Goal: Task Accomplishment & Management: Manage account settings

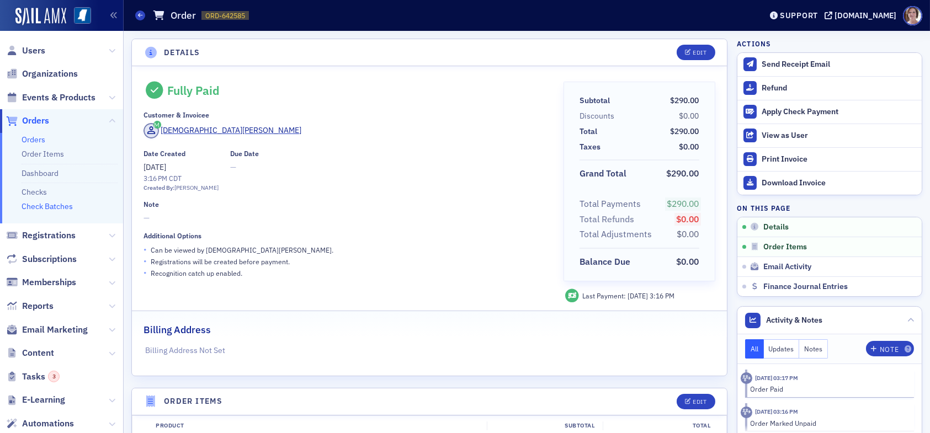
click at [56, 208] on link "Check Batches" at bounding box center [47, 207] width 51 height 10
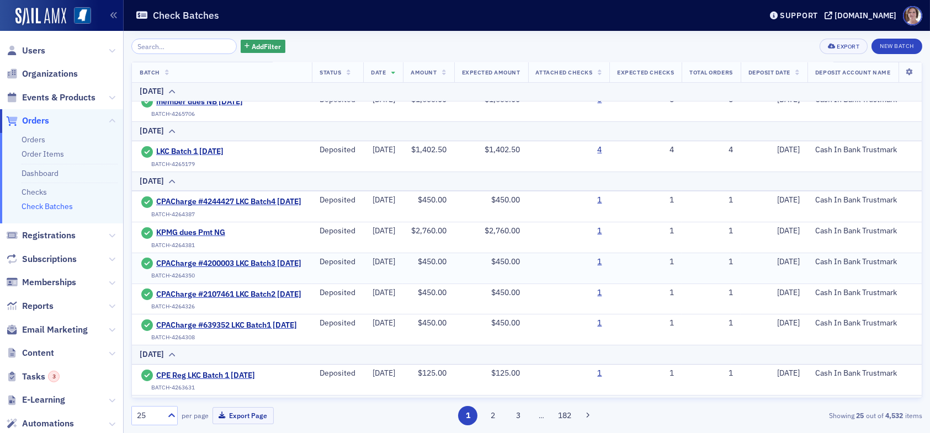
scroll to position [110, 0]
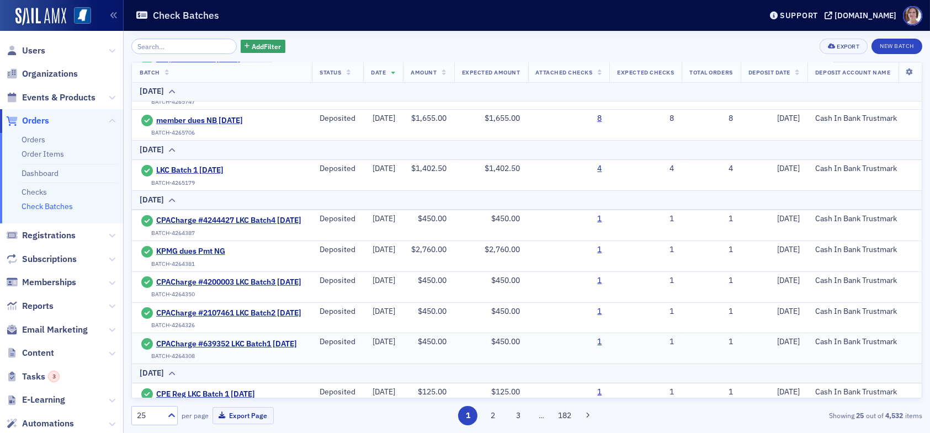
click at [240, 351] on td "CPACharge #639352 LKC Batch1 [DATE] BATCH-4264308" at bounding box center [222, 349] width 180 height 30
click at [249, 350] on span "CPACharge #639352 LKC Batch1 09.12.25" at bounding box center [226, 345] width 141 height 10
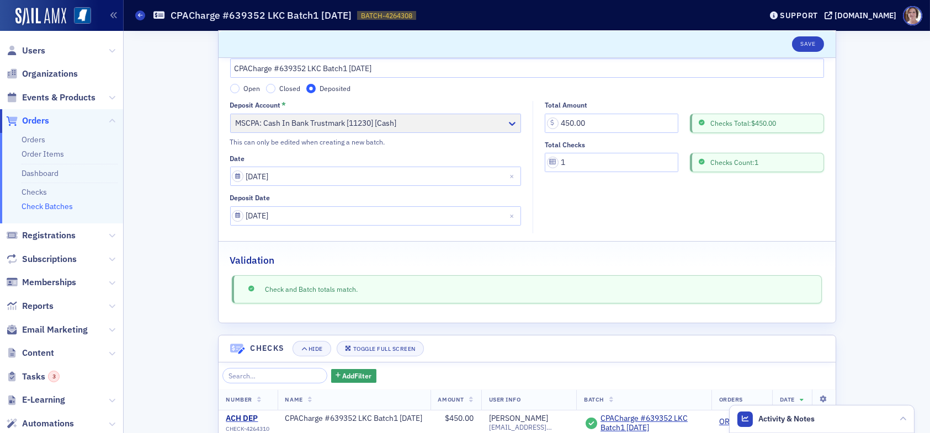
scroll to position [55, 0]
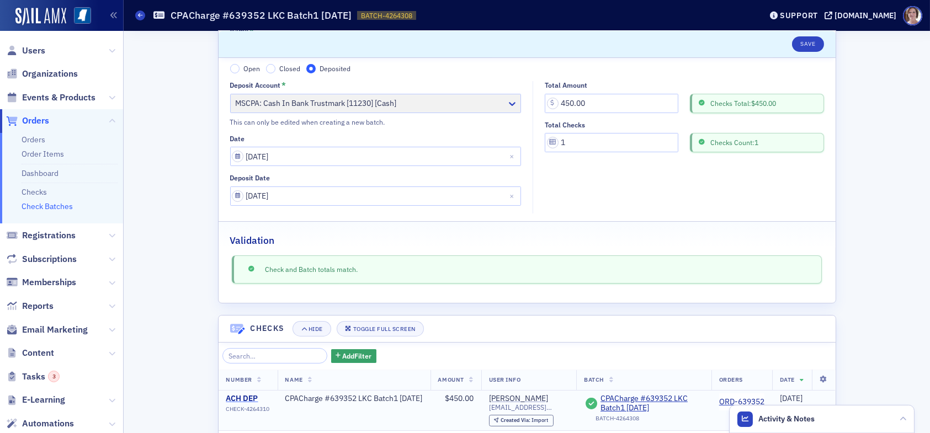
click at [254, 395] on div "ACH DEP" at bounding box center [248, 399] width 44 height 10
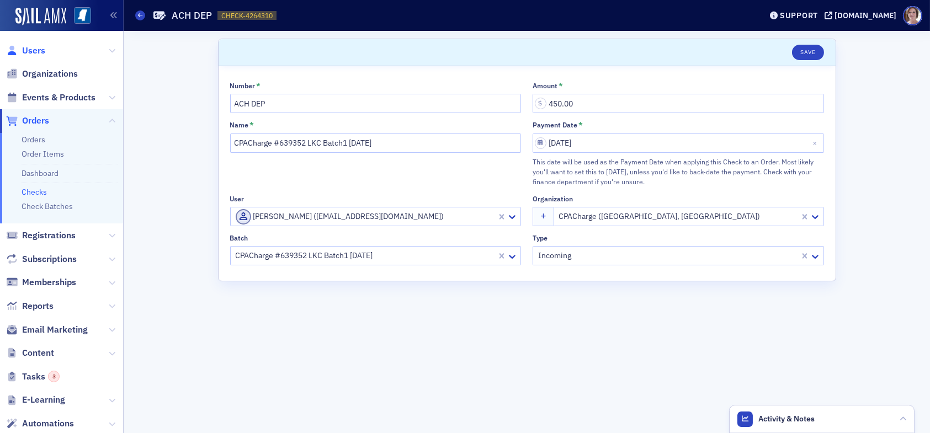
click at [31, 49] on span "Users" at bounding box center [33, 51] width 23 height 12
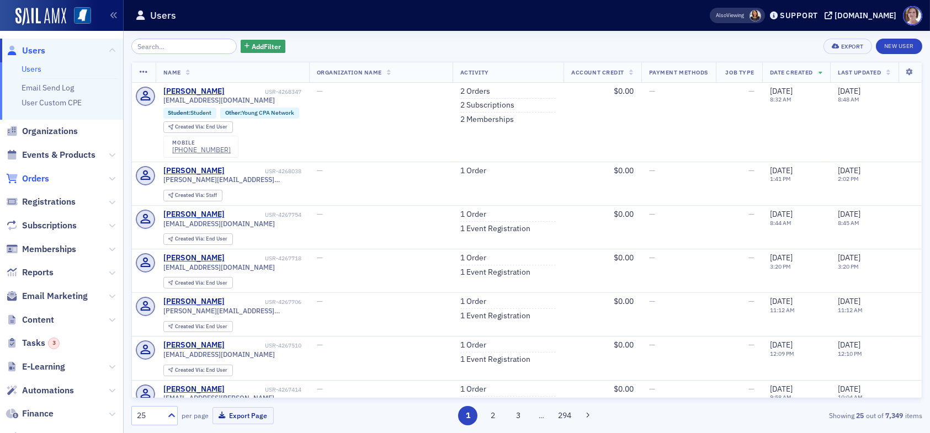
click at [39, 178] on span "Orders" at bounding box center [35, 179] width 27 height 12
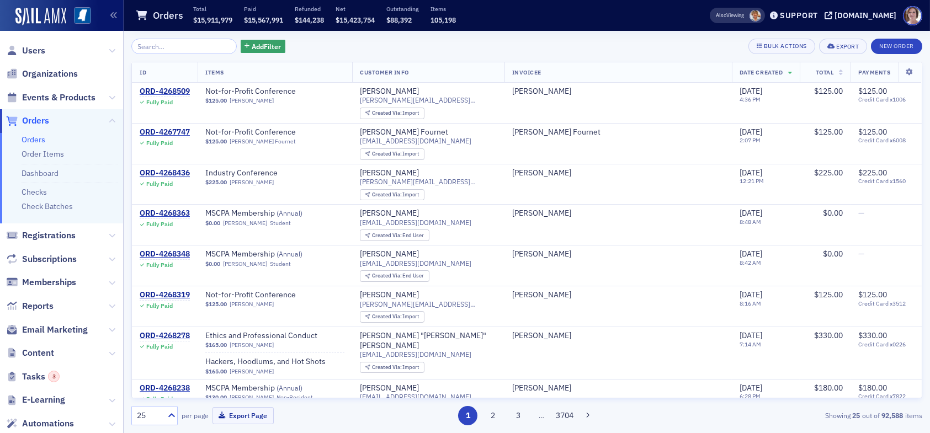
click at [39, 139] on link "Orders" at bounding box center [34, 140] width 24 height 10
click at [171, 47] on input "search" at bounding box center [183, 46] width 105 height 15
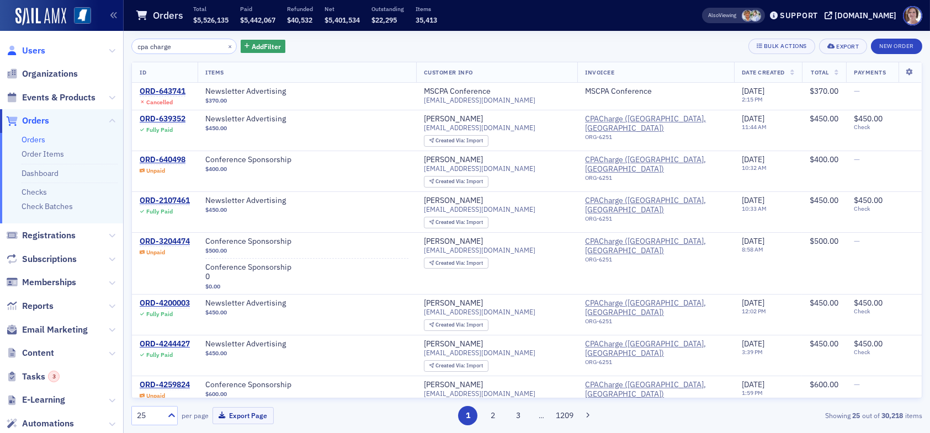
type input "cpa charge"
click at [36, 50] on span "Users" at bounding box center [33, 51] width 23 height 12
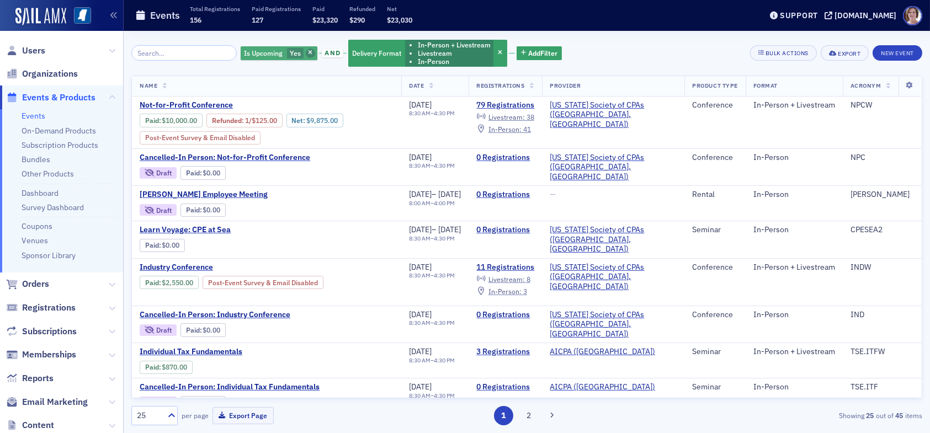
click at [306, 52] on span "button" at bounding box center [311, 54] width 10 height 10
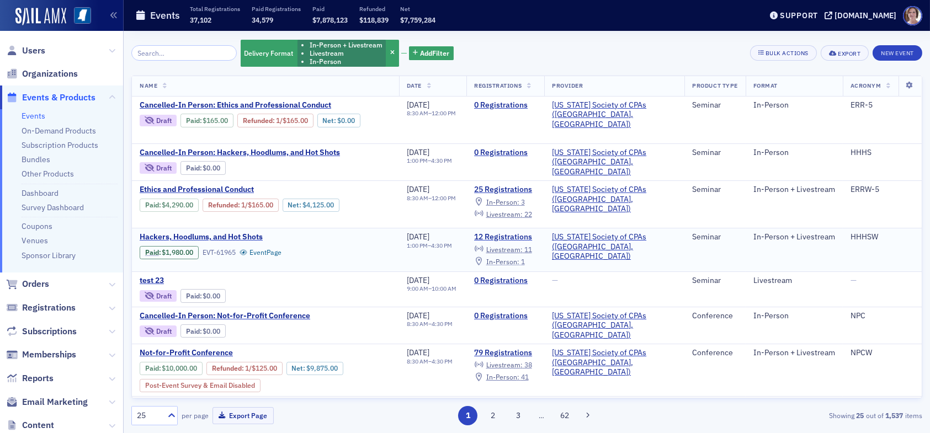
click at [520, 258] on span "In-Person :" at bounding box center [503, 261] width 33 height 9
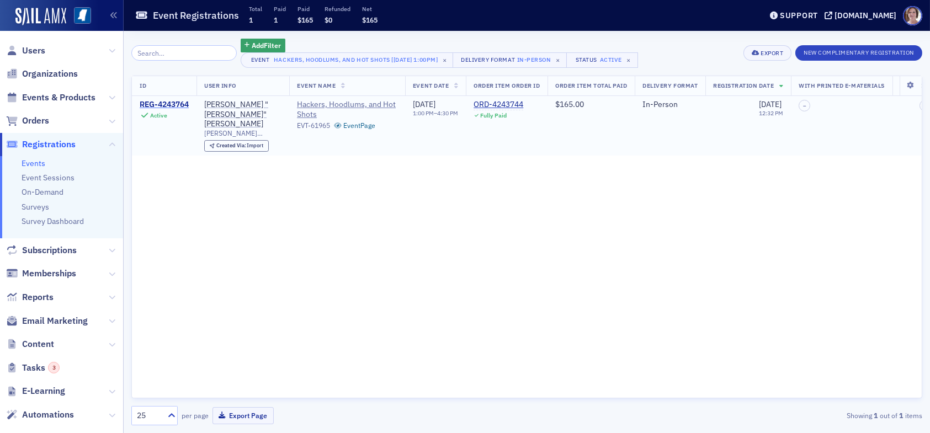
click at [175, 103] on div "REG-4243764" at bounding box center [164, 105] width 49 height 10
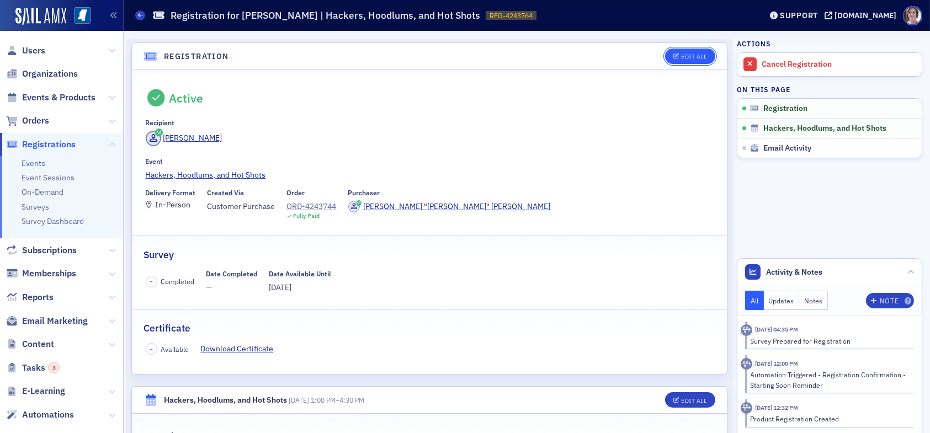
click at [678, 51] on button "Edit All" at bounding box center [690, 56] width 50 height 15
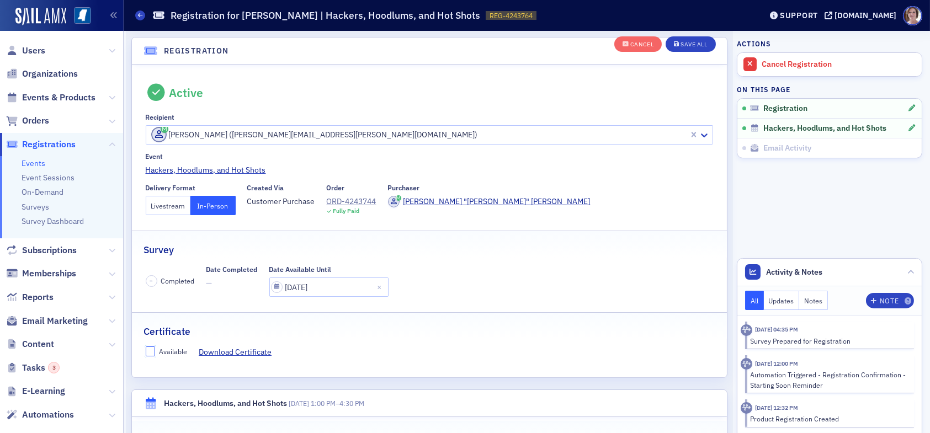
drag, startPoint x: 153, startPoint y: 351, endPoint x: 296, endPoint y: 342, distance: 143.3
click at [153, 351] on input "Available" at bounding box center [151, 352] width 10 height 10
checkbox input "true"
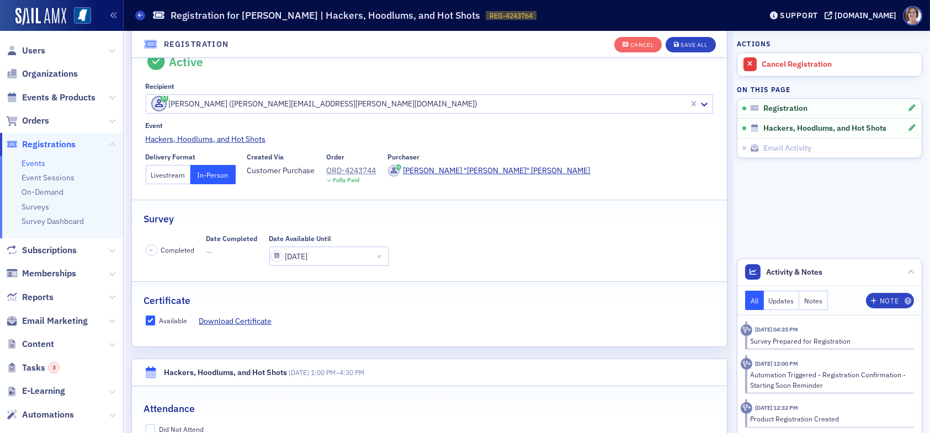
scroll to position [250, 0]
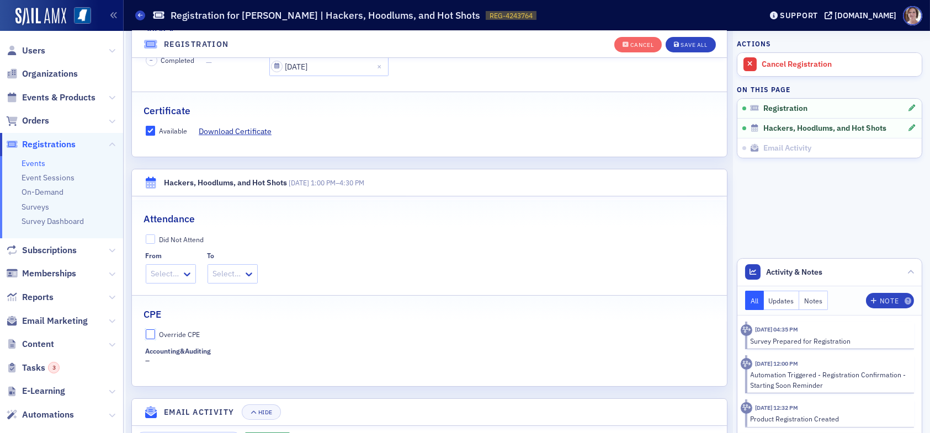
click at [152, 333] on input "Override CPE" at bounding box center [151, 335] width 10 height 10
checkbox input "true"
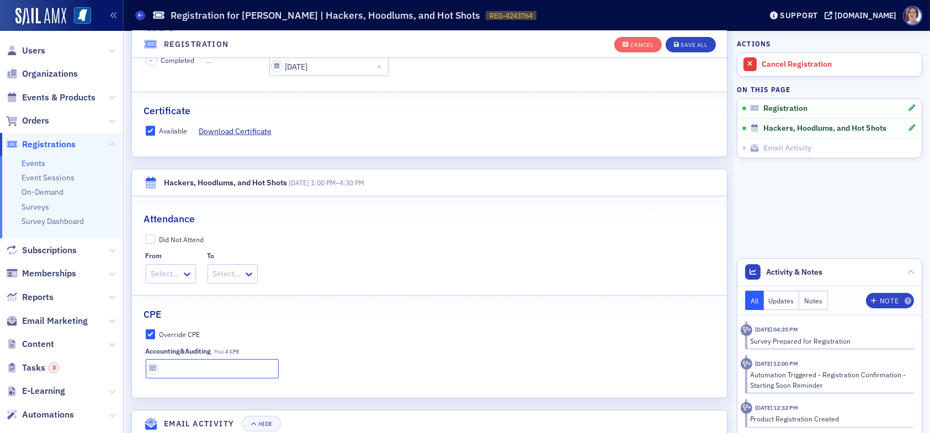
click at [197, 370] on input "text" at bounding box center [212, 368] width 133 height 19
type input "4 CPE"
click at [681, 43] on div "Save All" at bounding box center [694, 45] width 27 height 6
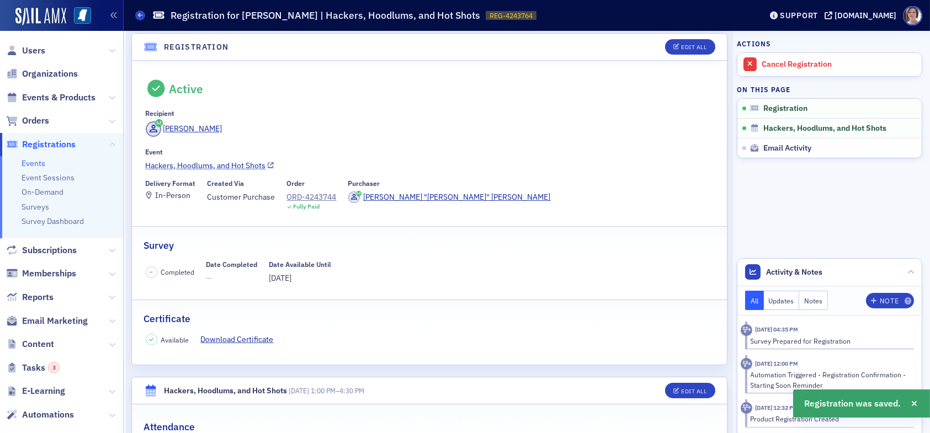
scroll to position [0, 0]
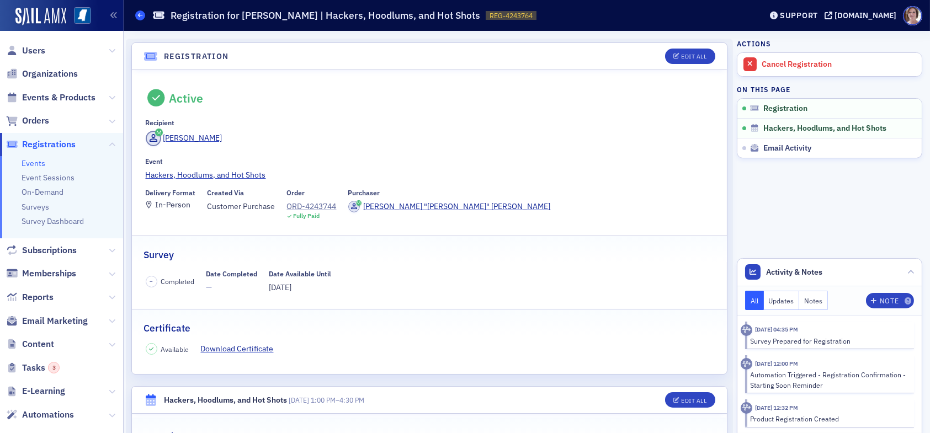
click at [140, 19] on span at bounding box center [140, 15] width 10 height 10
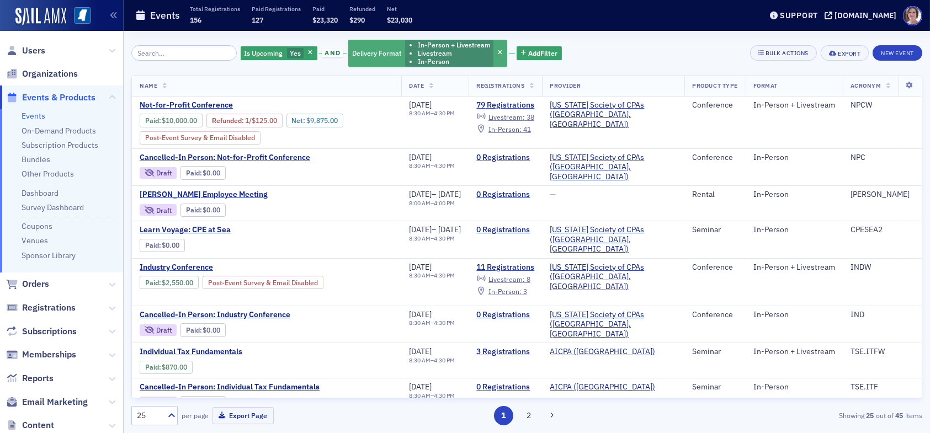
click at [306, 53] on span "button" at bounding box center [311, 54] width 10 height 10
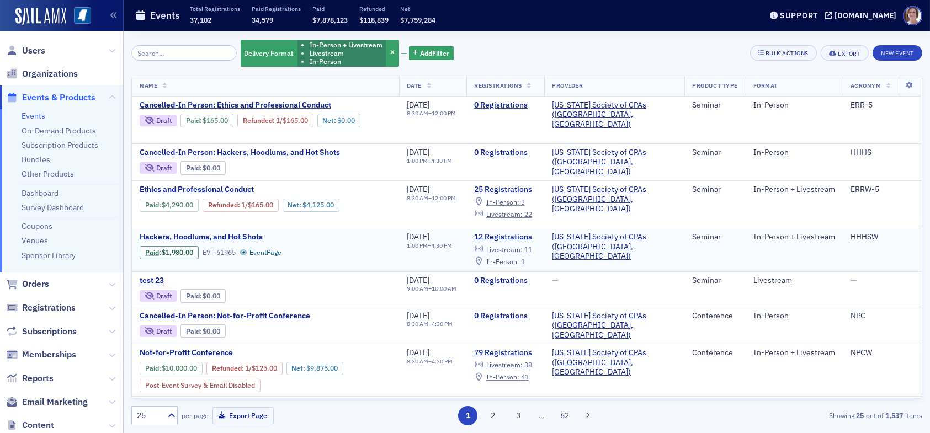
click at [523, 245] on span "Livestream :" at bounding box center [505, 249] width 36 height 9
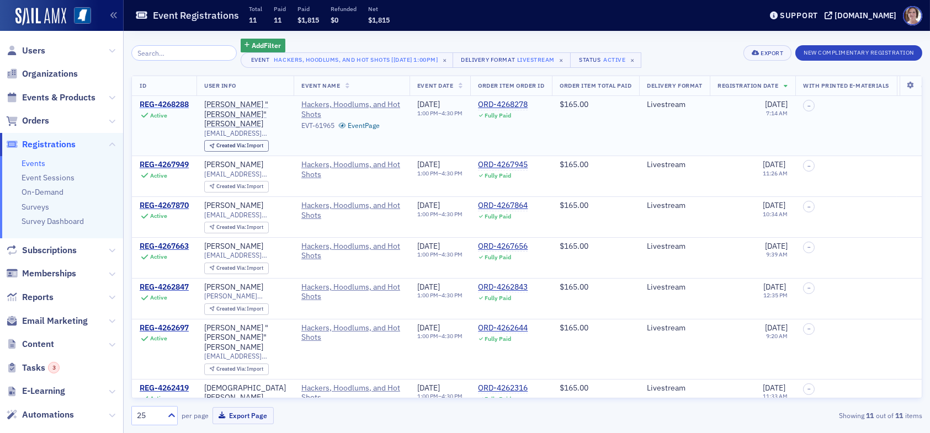
click at [173, 104] on div "REG-4268288" at bounding box center [164, 105] width 49 height 10
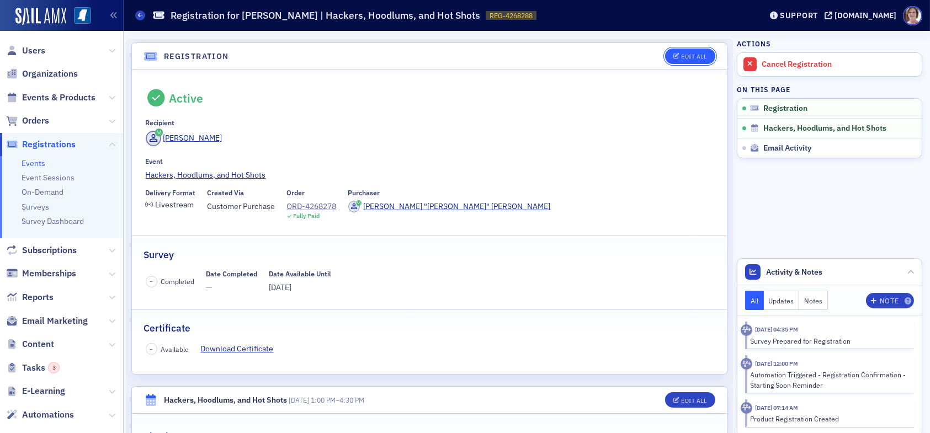
click at [692, 55] on div "Edit All" at bounding box center [693, 57] width 25 height 6
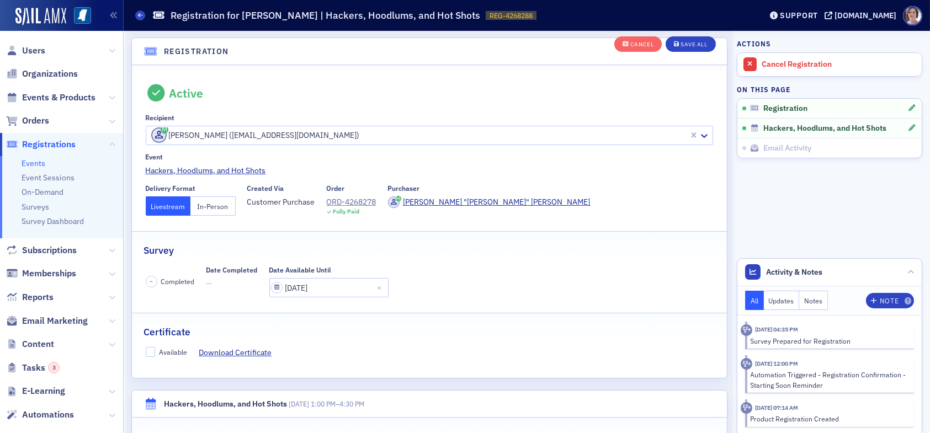
scroll to position [29, 0]
click at [150, 343] on fieldset "Certificate Available Download Certificate" at bounding box center [429, 338] width 595 height 50
click at [151, 353] on input "Available" at bounding box center [151, 352] width 10 height 10
checkbox input "true"
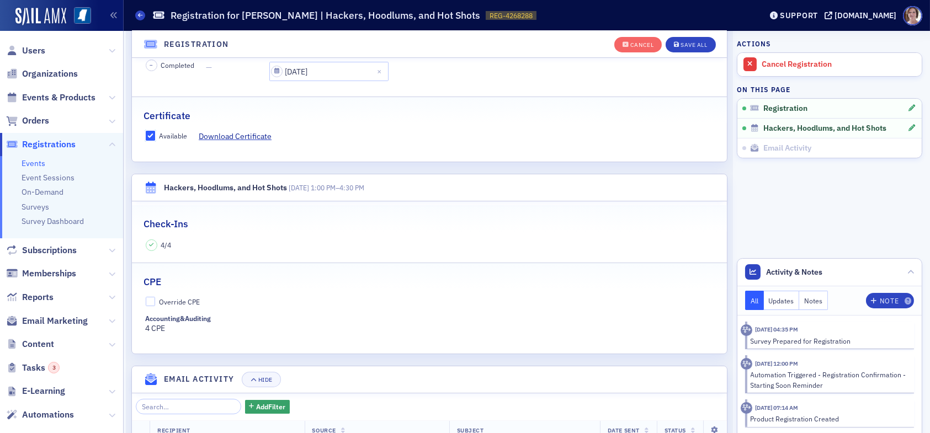
scroll to position [250, 0]
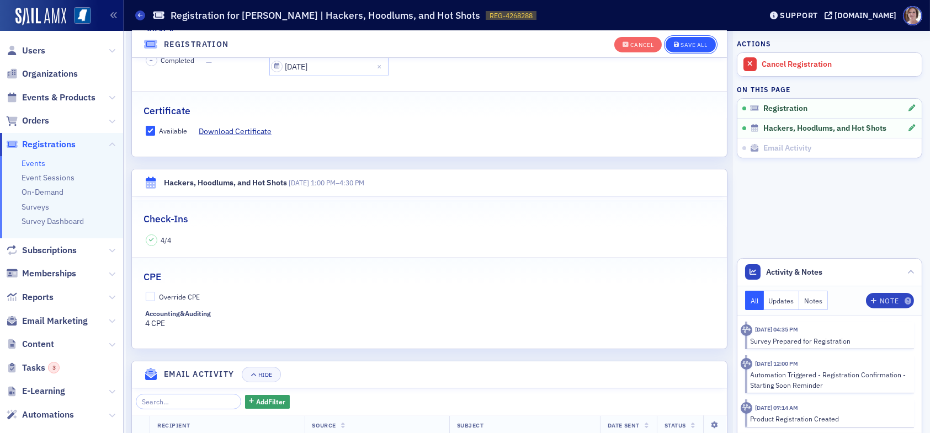
click at [688, 43] on div "Save All" at bounding box center [694, 45] width 27 height 6
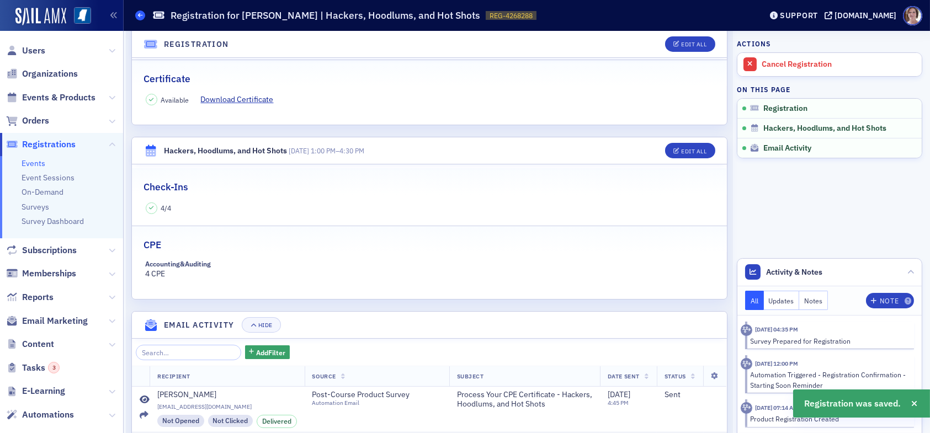
click at [139, 14] on icon at bounding box center [140, 15] width 4 height 5
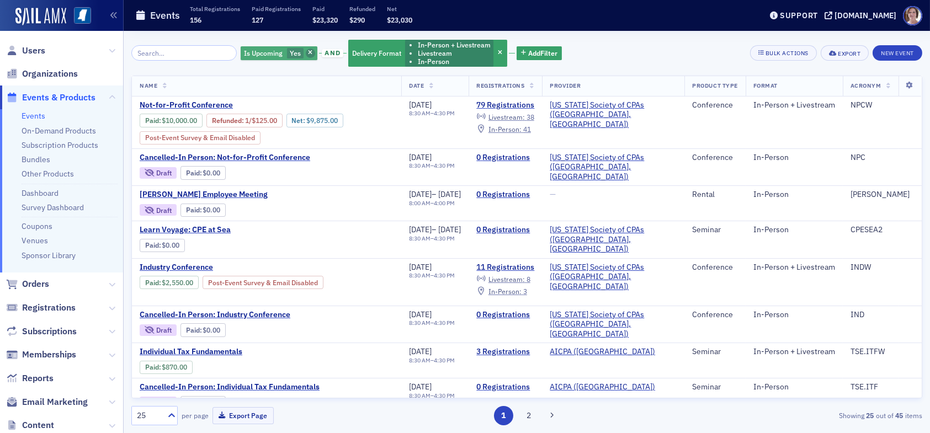
click at [306, 51] on span "button" at bounding box center [311, 54] width 10 height 10
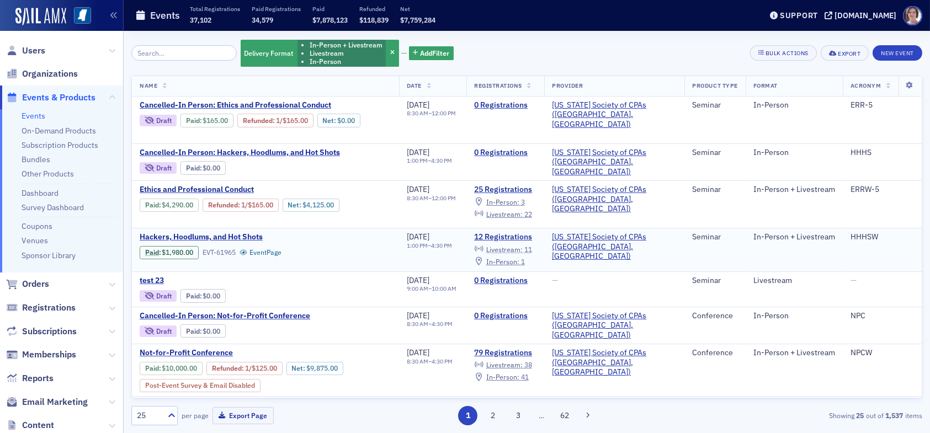
click at [523, 247] on span "Livestream :" at bounding box center [505, 249] width 36 height 9
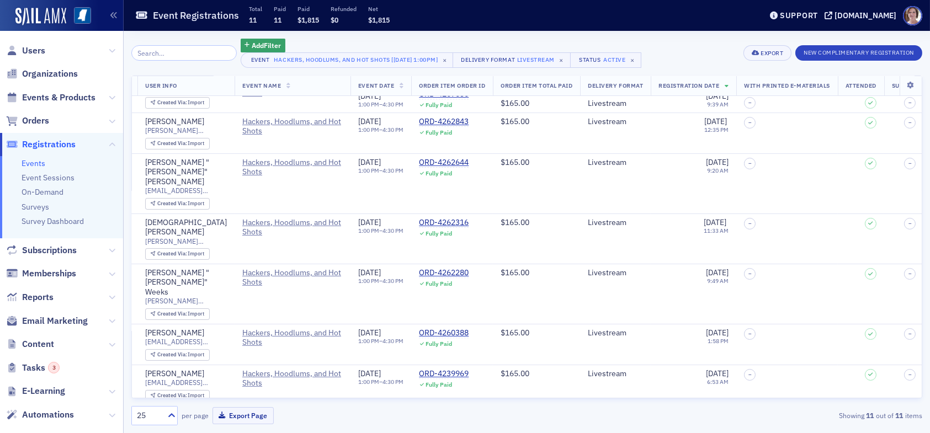
scroll to position [166, 0]
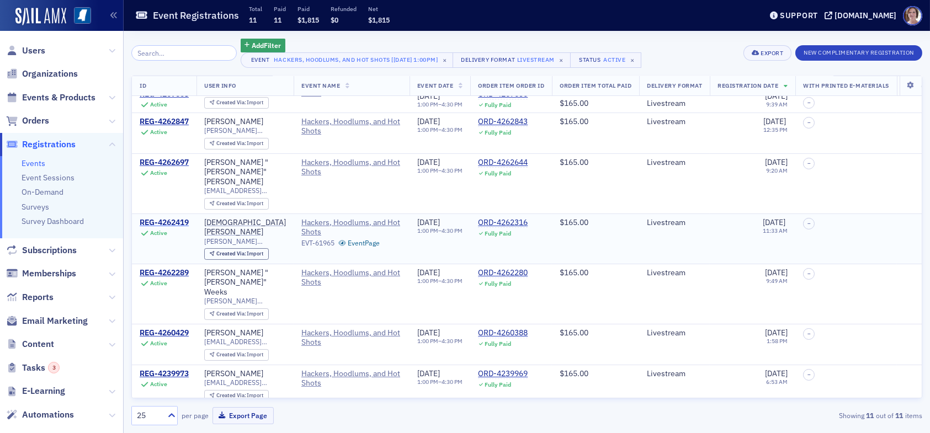
click at [157, 218] on div "REG-4262419" at bounding box center [164, 223] width 49 height 10
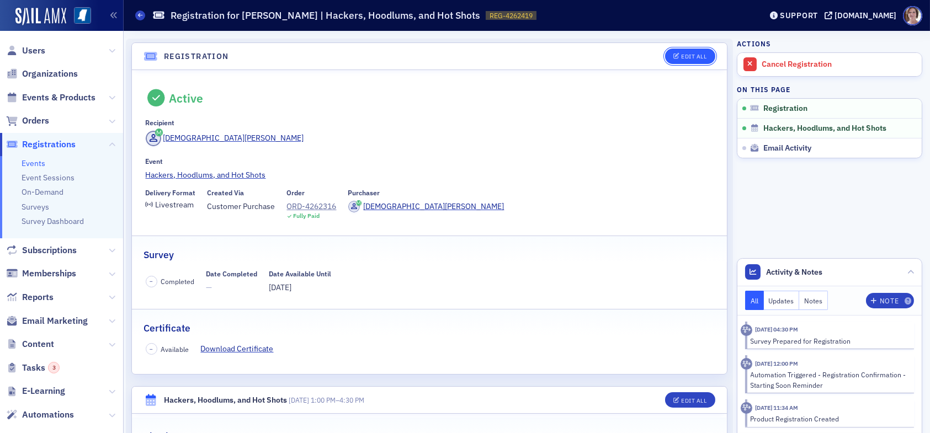
click at [690, 56] on div "Edit All" at bounding box center [693, 57] width 25 height 6
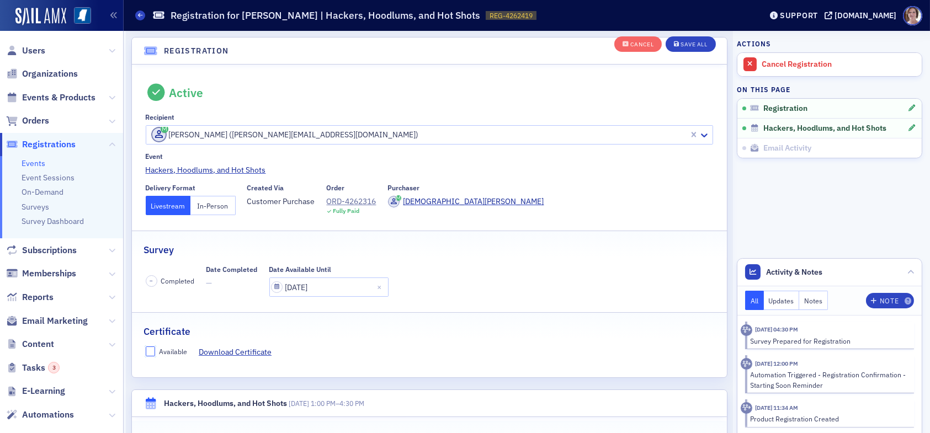
click at [151, 350] on input "Available" at bounding box center [151, 352] width 10 height 10
checkbox input "true"
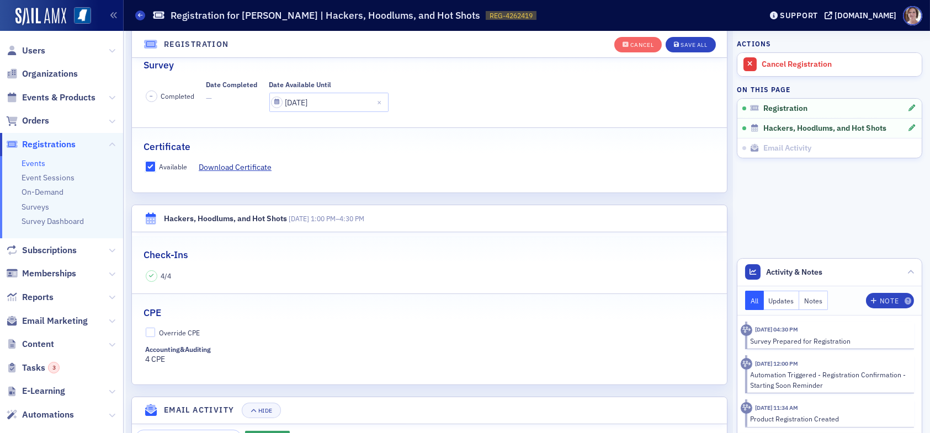
scroll to position [250, 0]
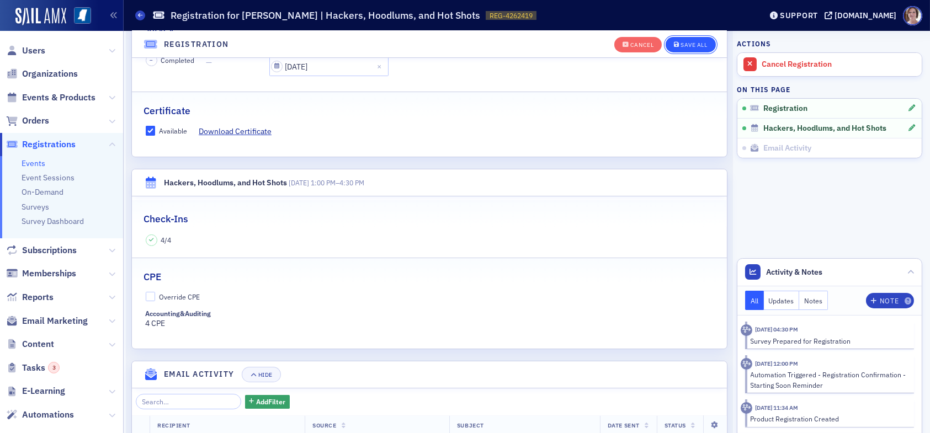
click at [685, 44] on div "Save All" at bounding box center [694, 45] width 27 height 6
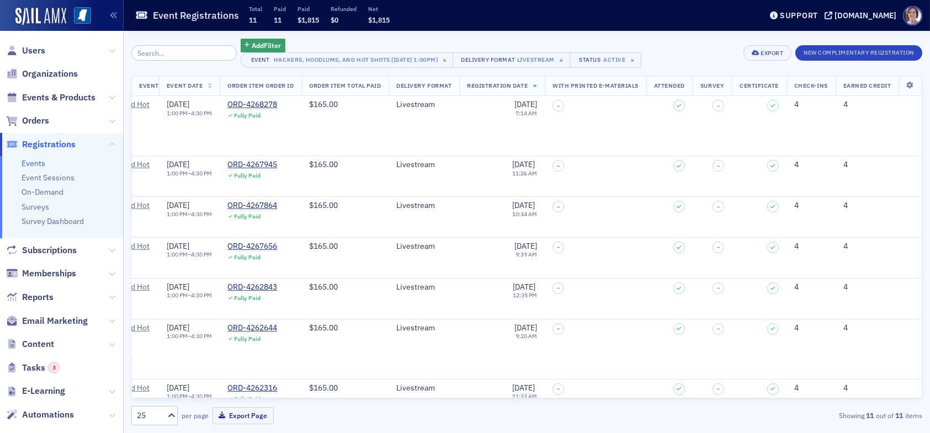
scroll to position [0, 268]
click at [38, 48] on span "Users" at bounding box center [33, 51] width 23 height 12
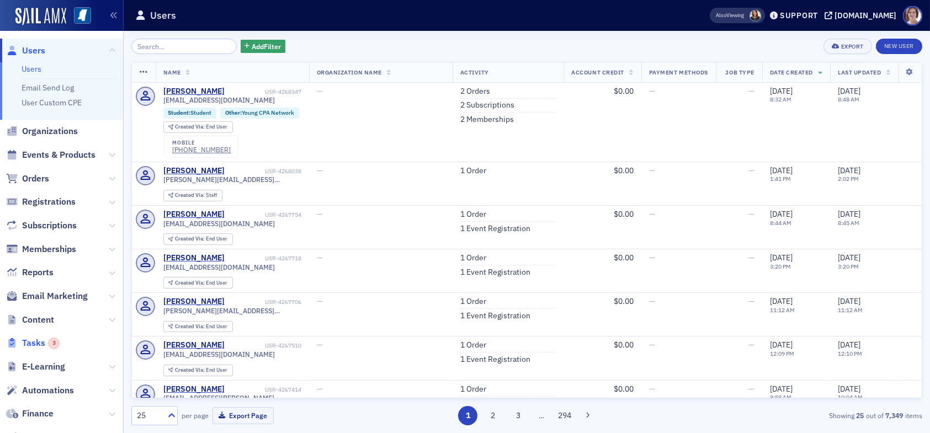
click at [53, 344] on div "3" at bounding box center [54, 344] width 12 height 12
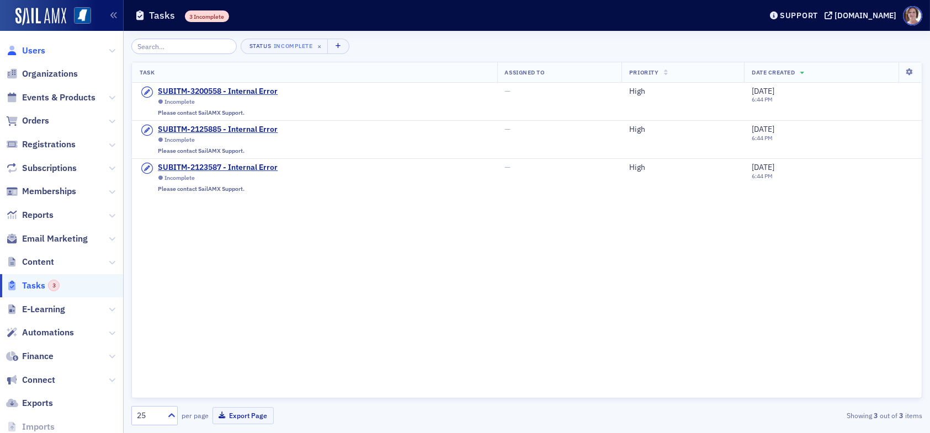
drag, startPoint x: 34, startPoint y: 49, endPoint x: 57, endPoint y: 64, distance: 28.0
click at [34, 49] on span "Users" at bounding box center [33, 51] width 23 height 12
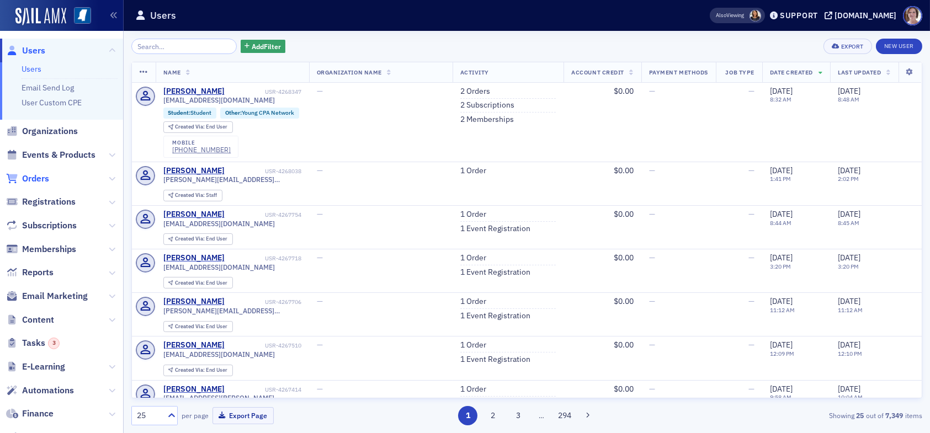
click at [44, 177] on span "Orders" at bounding box center [35, 179] width 27 height 12
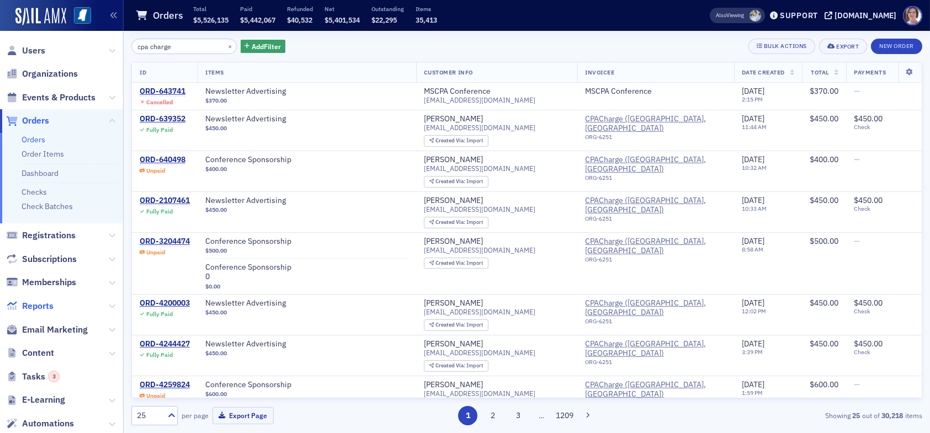
click at [39, 305] on span "Reports" at bounding box center [37, 306] width 31 height 12
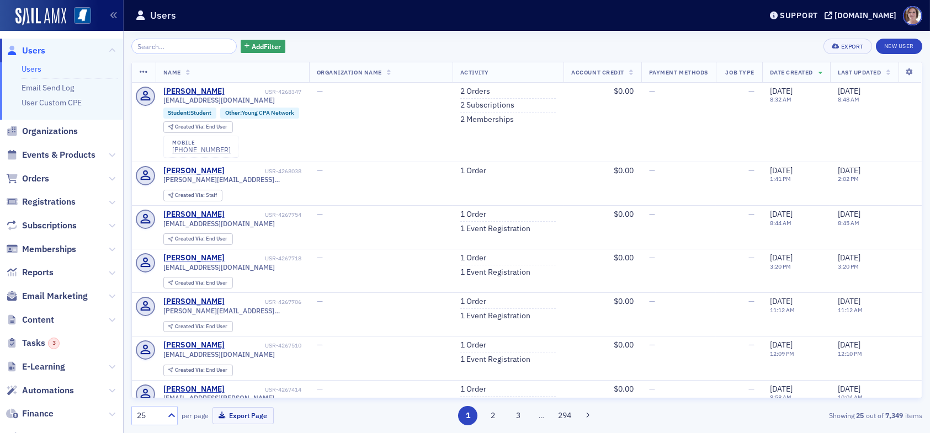
click at [650, 420] on div "1 2 3 … 294" at bounding box center [527, 415] width 256 height 19
click at [38, 177] on span "Orders" at bounding box center [35, 179] width 27 height 12
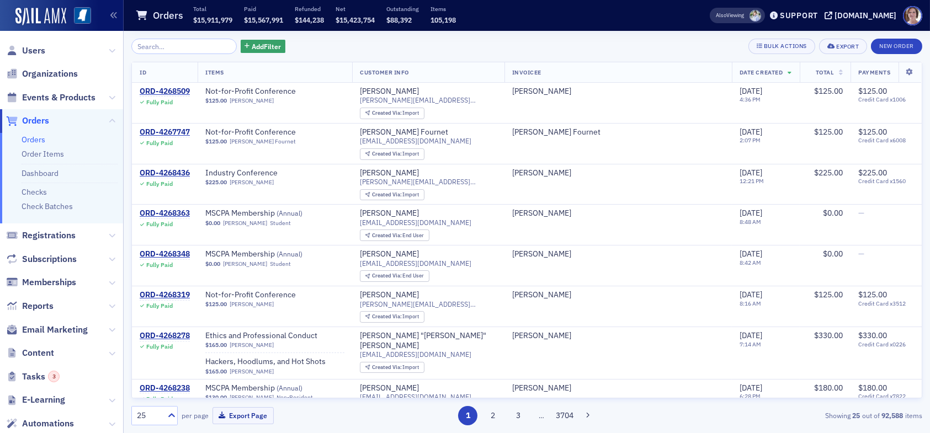
click at [192, 46] on input "search" at bounding box center [183, 46] width 105 height 15
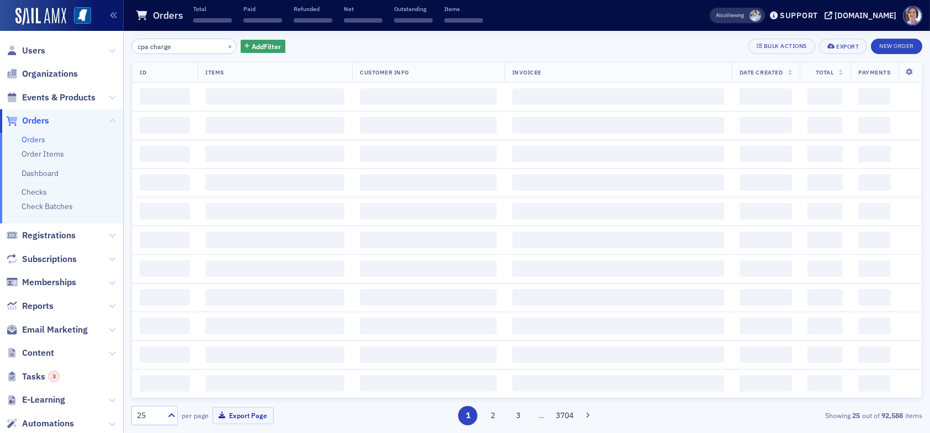
type input "cpa charge"
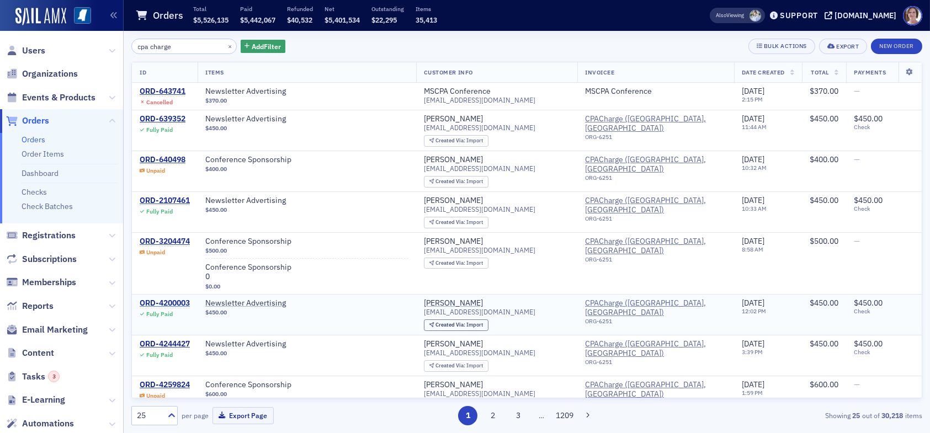
click at [165, 300] on div "ORD-4200003" at bounding box center [165, 304] width 50 height 10
